Goal: Task Accomplishment & Management: Use online tool/utility

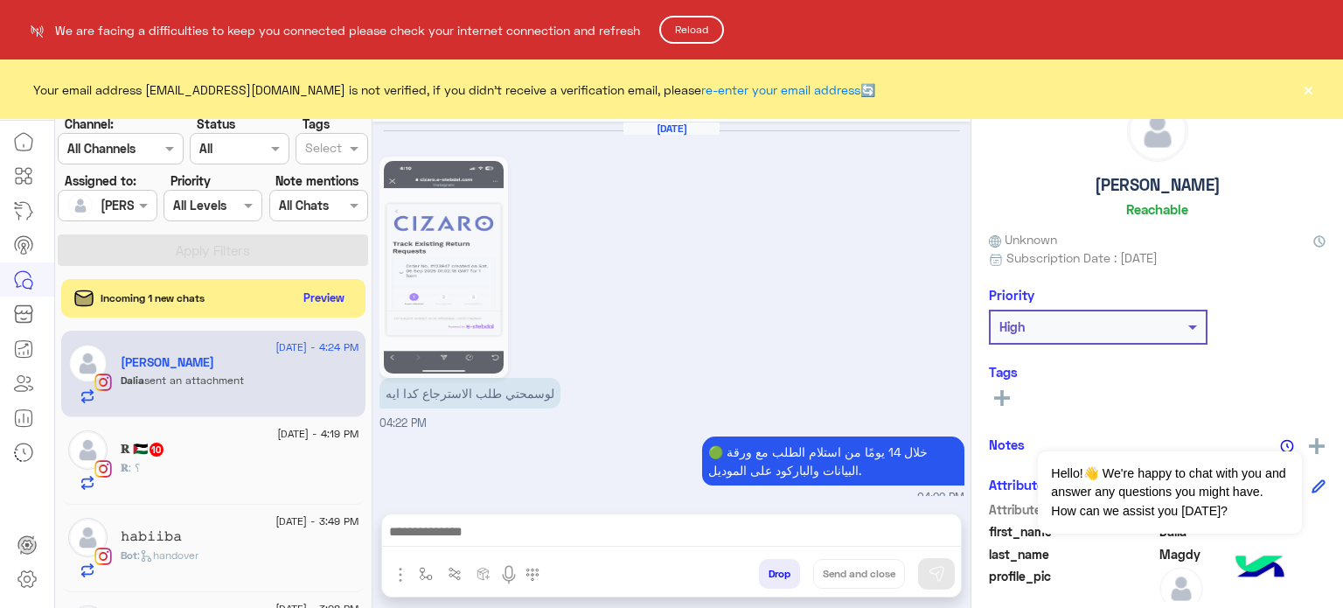
scroll to position [960, 0]
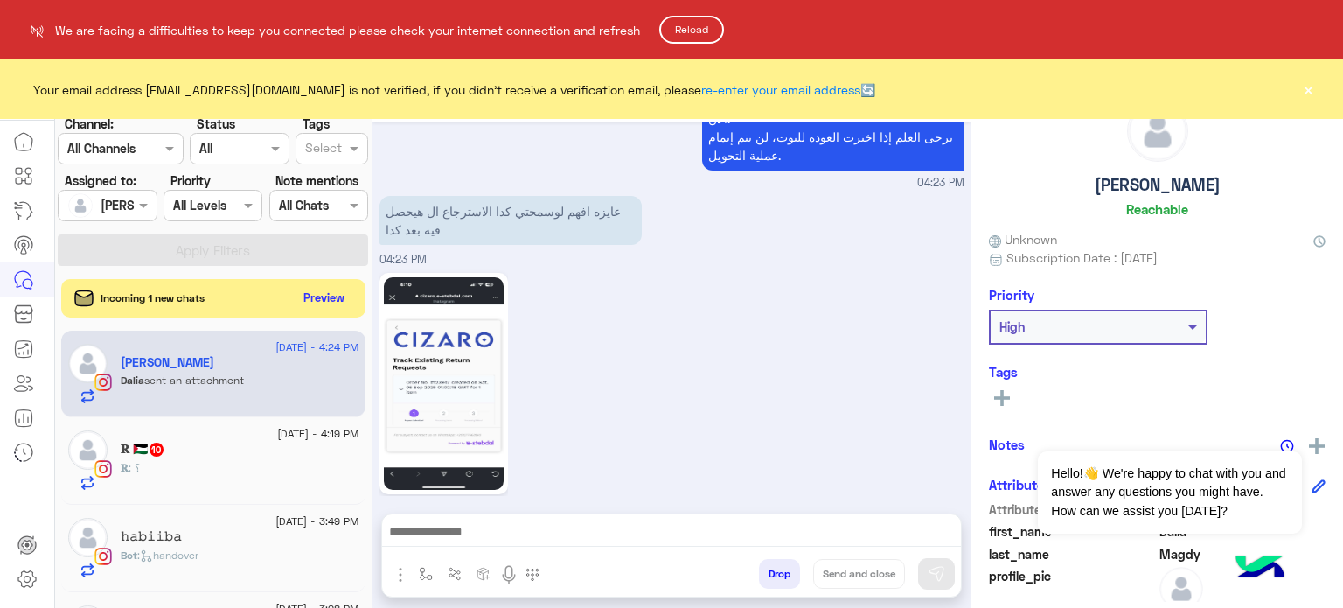
click at [697, 35] on button "Reload" at bounding box center [691, 30] width 65 height 28
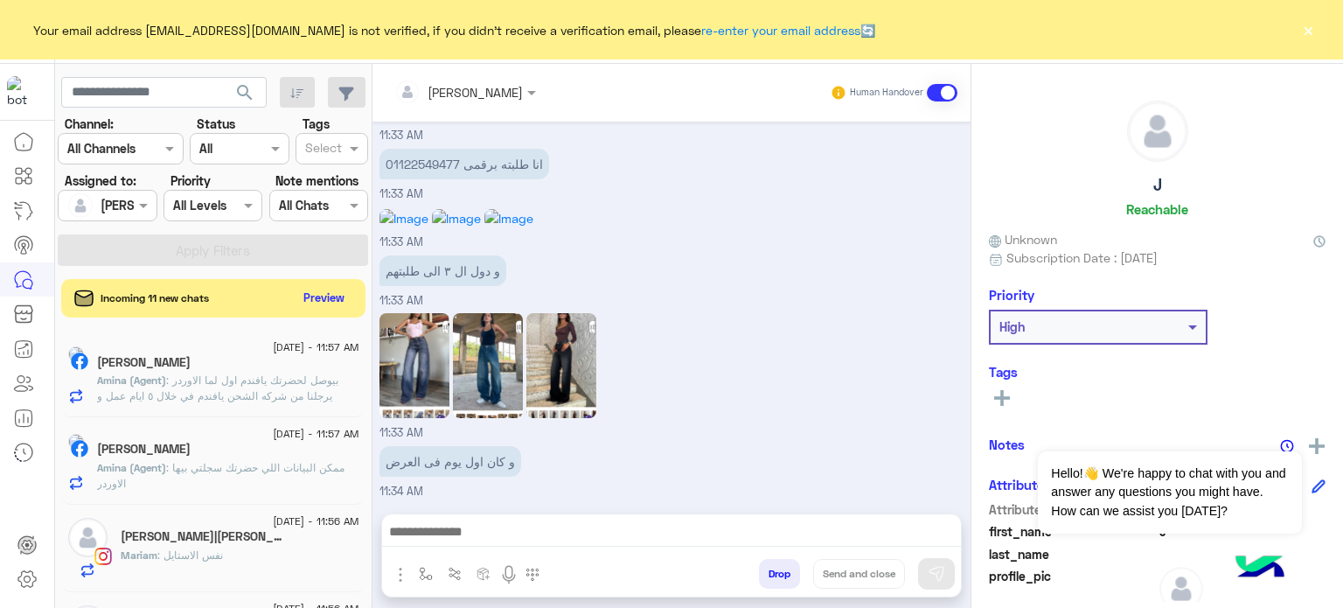
scroll to position [860, 0]
